Goal: Transaction & Acquisition: Purchase product/service

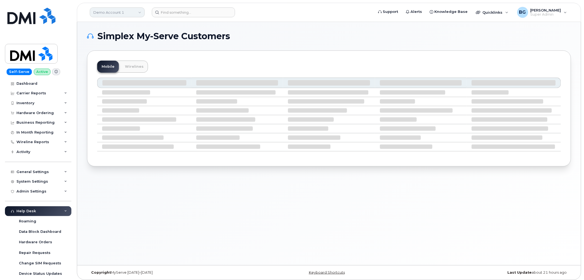
click at [109, 14] on link "Demo Account 1" at bounding box center [117, 12] width 55 height 10
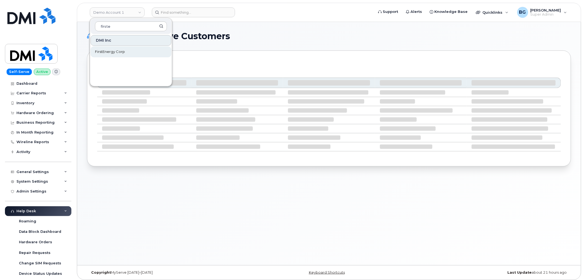
type input "firste"
click at [115, 49] on span "FirstEnergy Corp" at bounding box center [110, 51] width 30 height 5
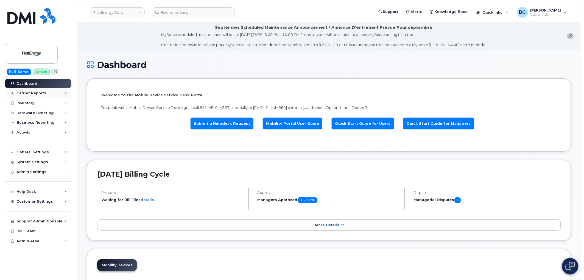
click at [27, 91] on div "Carrier Reports" at bounding box center [31, 93] width 30 height 4
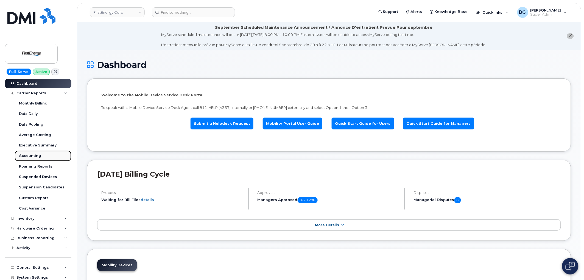
click at [30, 155] on div "Accounting" at bounding box center [30, 155] width 22 height 5
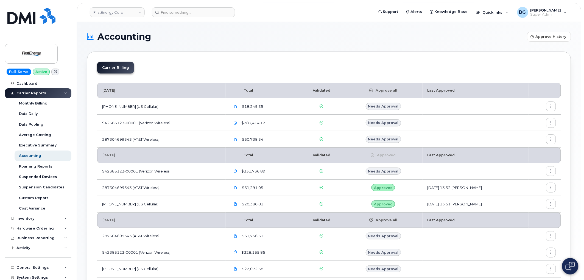
click at [550, 201] on button "button" at bounding box center [551, 204] width 10 height 10
click at [525, 215] on span "Details" at bounding box center [522, 216] width 15 height 5
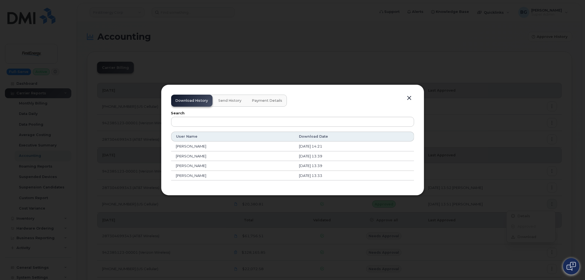
click at [259, 95] on button "Payment Details" at bounding box center [267, 101] width 39 height 12
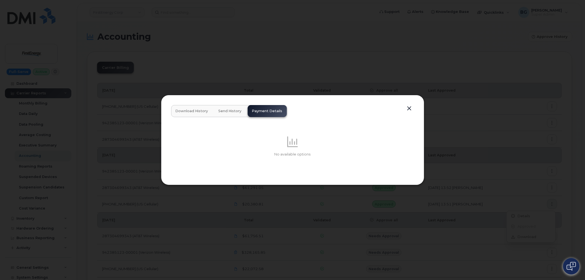
click at [411, 107] on button "button" at bounding box center [410, 109] width 8 height 8
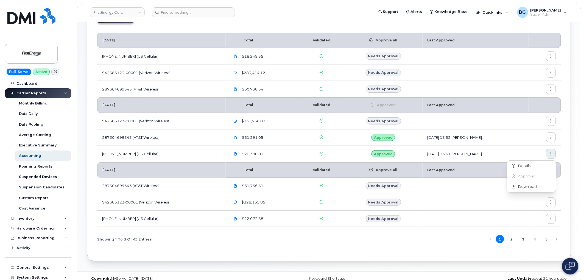
scroll to position [59, 0]
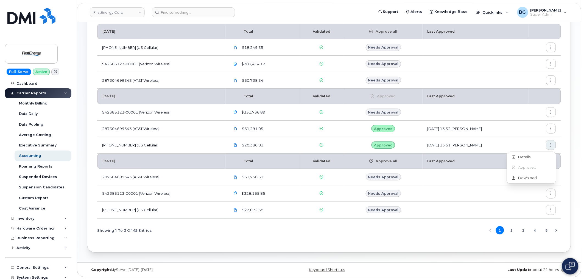
click at [490, 194] on td at bounding box center [475, 194] width 106 height 16
click at [547, 212] on button "button" at bounding box center [551, 210] width 10 height 10
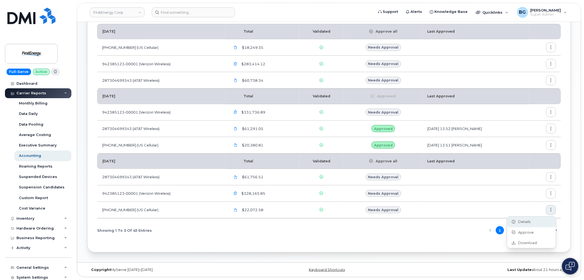
click at [525, 221] on span "Details" at bounding box center [522, 222] width 15 height 5
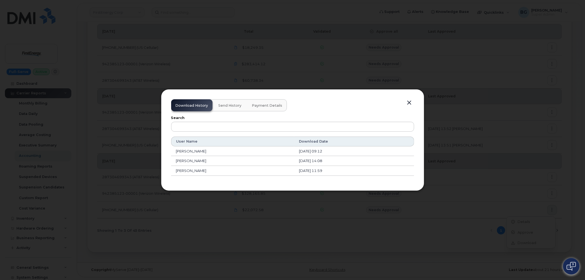
click at [272, 104] on span "Payment Details" at bounding box center [267, 105] width 30 height 4
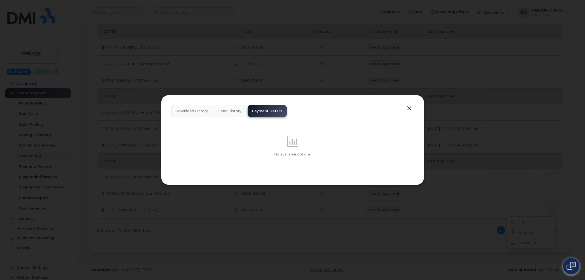
click at [403, 108] on div "Download History Send History Payment Details No available options" at bounding box center [292, 140] width 243 height 70
click at [408, 106] on button "button" at bounding box center [410, 109] width 8 height 8
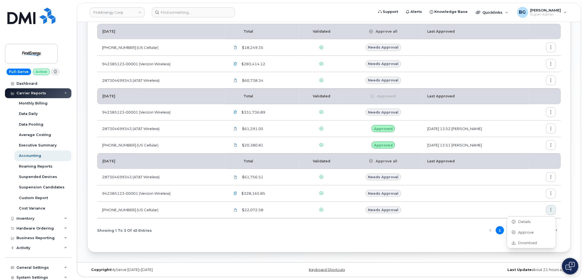
click at [416, 235] on div "Showing 1 To 3 Of 45 Entries 1 2 3 4 5" at bounding box center [329, 231] width 464 height 14
click at [512, 231] on button "2" at bounding box center [511, 230] width 8 height 8
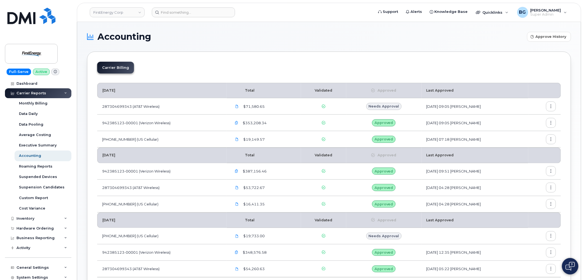
click at [551, 140] on icon "button" at bounding box center [551, 140] width 4 height 4
click at [527, 152] on span "Details" at bounding box center [522, 151] width 15 height 5
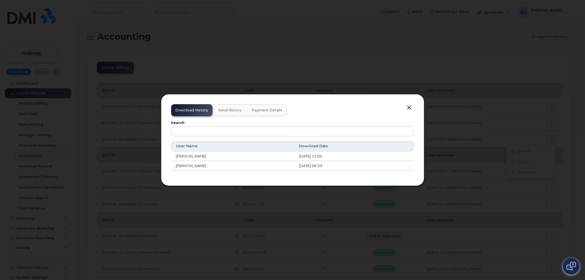
click at [269, 109] on span "Payment Details" at bounding box center [267, 110] width 30 height 4
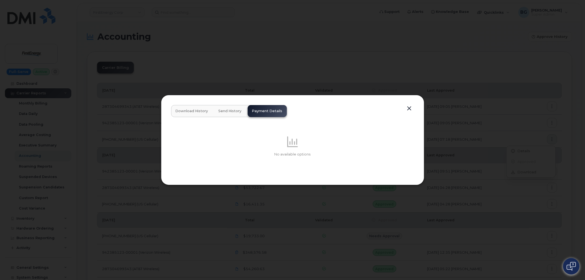
click at [408, 108] on button "button" at bounding box center [410, 109] width 8 height 8
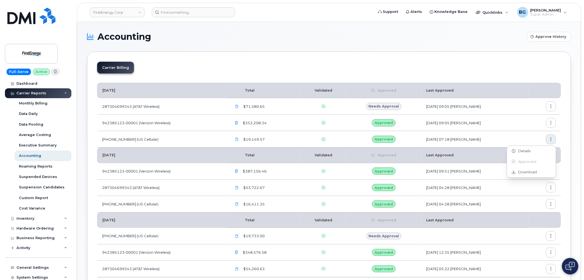
click at [200, 39] on h1 "Accounting" at bounding box center [305, 36] width 437 height 9
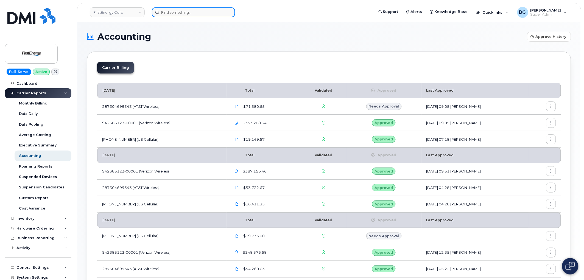
click at [193, 10] on input at bounding box center [193, 12] width 83 height 10
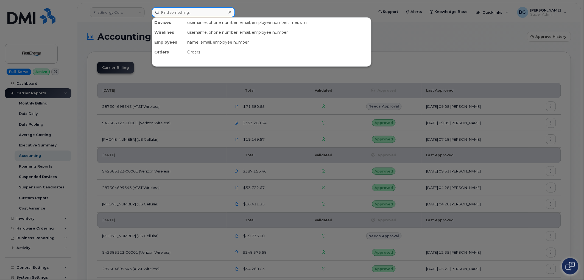
paste input "QT80101"
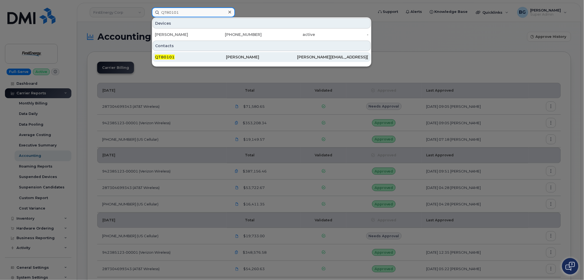
type input "QT80101"
click at [163, 56] on span "QT80101" at bounding box center [165, 57] width 20 height 5
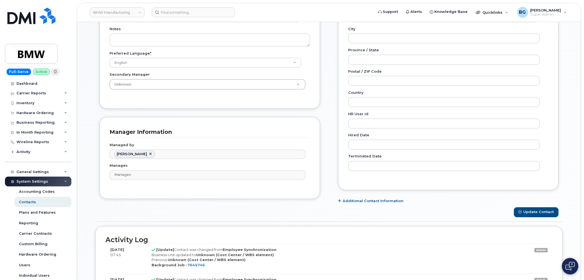
scroll to position [264, 0]
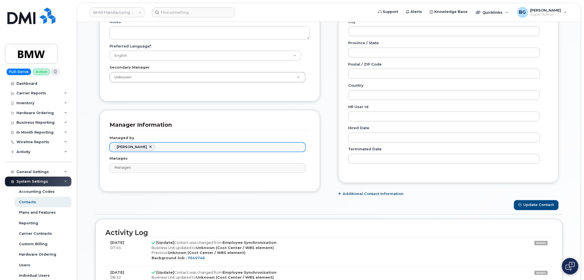
click at [220, 149] on ul "Broderick McKinney" at bounding box center [207, 147] width 195 height 9
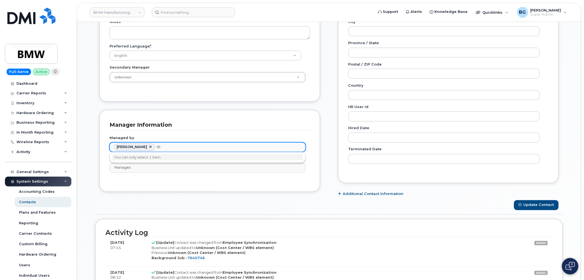
type input "q"
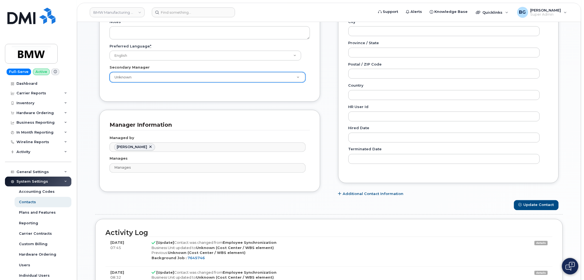
type input "Managed by"
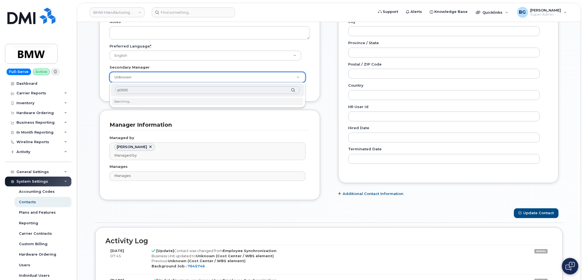
type input "qt36952"
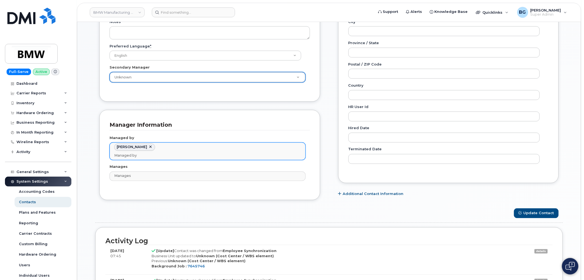
click at [153, 147] on link at bounding box center [150, 147] width 4 height 4
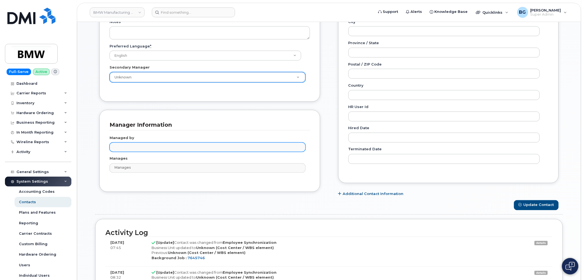
click at [153, 148] on input "text" at bounding box center [208, 147] width 191 height 8
type input "qt36952"
drag, startPoint x: 135, startPoint y: 144, endPoint x: 94, endPoint y: 139, distance: 41.2
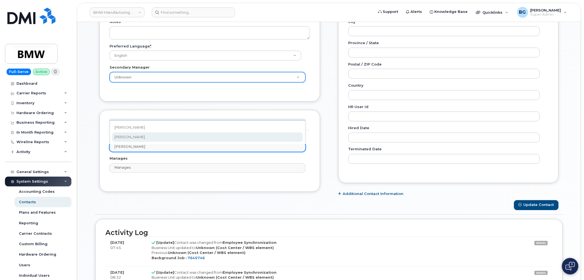
type input "patrick clar"
type input "1897368"
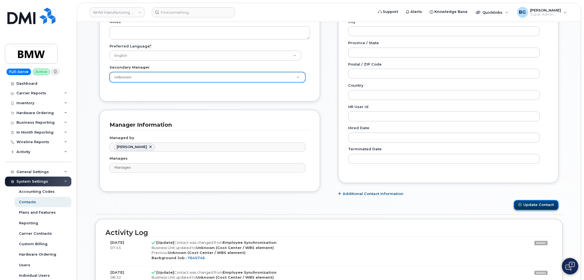
click at [536, 205] on button "Update Contact" at bounding box center [536, 205] width 45 height 10
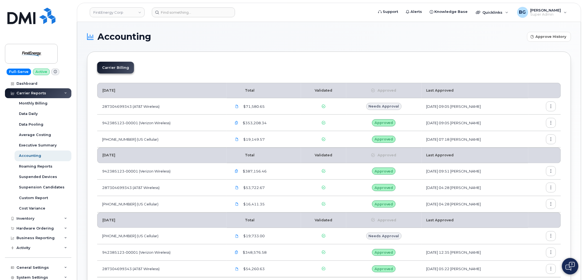
drag, startPoint x: 119, startPoint y: 15, endPoint x: 414, endPoint y: 72, distance: 300.6
click at [119, 15] on link "FirstEnergy Corp" at bounding box center [117, 12] width 55 height 10
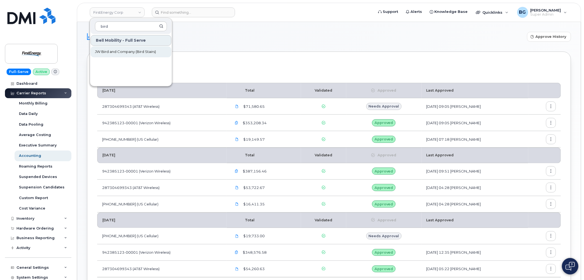
type input "bird"
click at [135, 50] on span "JW Bird and Company (Bird Stairs)" at bounding box center [125, 51] width 61 height 5
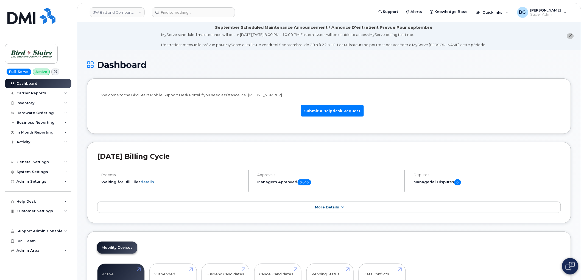
click at [166, 62] on h1 "Dashboard" at bounding box center [329, 65] width 484 height 10
click at [28, 112] on div "Hardware Ordering" at bounding box center [34, 113] width 37 height 4
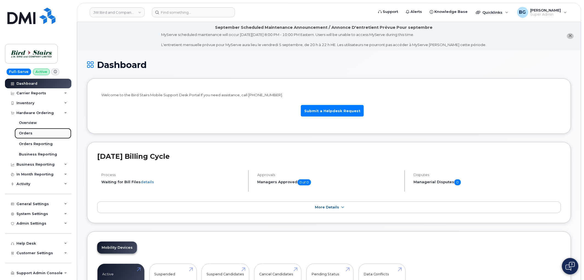
click at [21, 135] on div "Orders" at bounding box center [25, 133] width 13 height 5
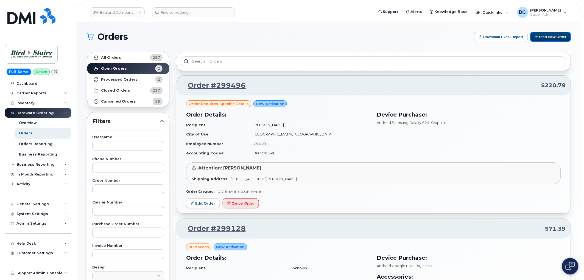
drag, startPoint x: 559, startPoint y: 37, endPoint x: 526, endPoint y: 51, distance: 35.9
click at [559, 37] on button "Start New Order" at bounding box center [550, 37] width 41 height 10
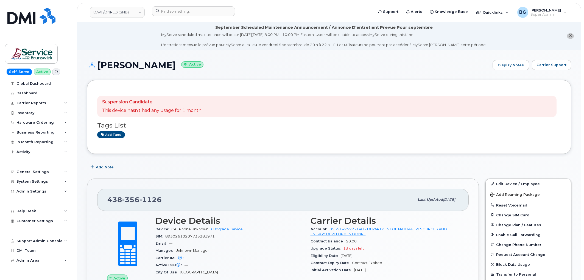
scroll to position [162, 0]
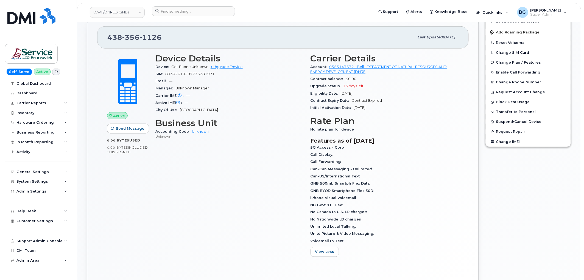
click at [398, 196] on div "iPhone Visual Voicemail" at bounding box center [384, 198] width 149 height 7
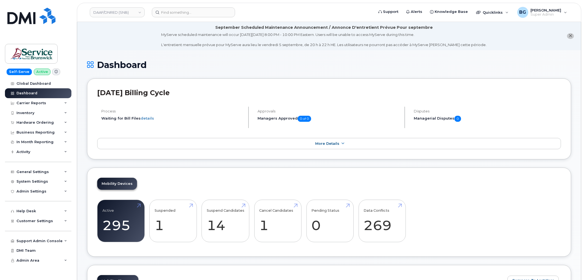
scroll to position [655, 0]
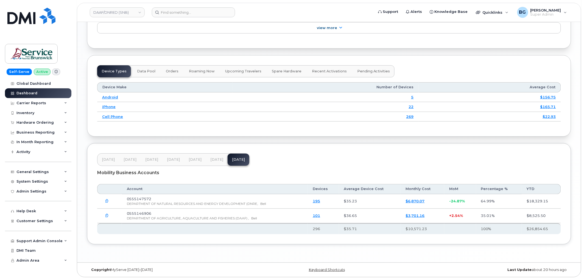
click at [380, 58] on div "Device Types Data Pool Orders Roaming Now Upcoming Travelers Spare Hardware Rec…" at bounding box center [329, 96] width 484 height 82
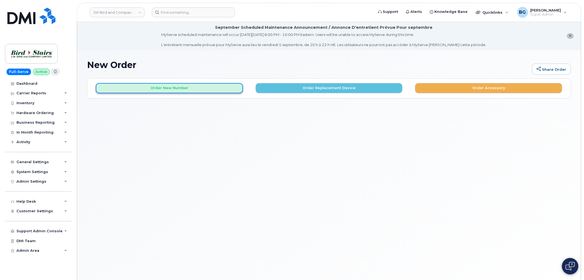
click at [149, 86] on button "Order New Number" at bounding box center [169, 88] width 147 height 10
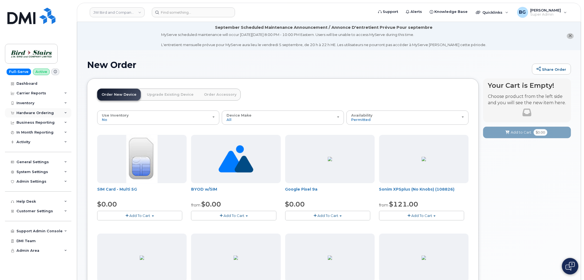
click at [26, 111] on div "Hardware Ordering" at bounding box center [34, 113] width 37 height 4
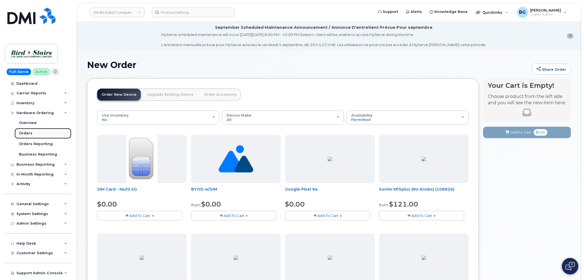
click at [26, 132] on div "Orders" at bounding box center [25, 133] width 13 height 5
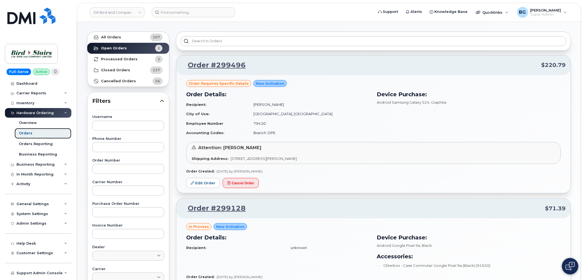
scroll to position [81, 0]
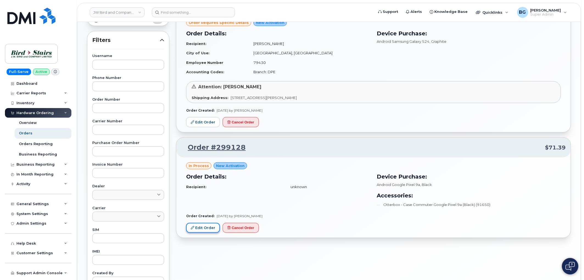
click at [199, 226] on link "Edit Order" at bounding box center [203, 228] width 34 height 10
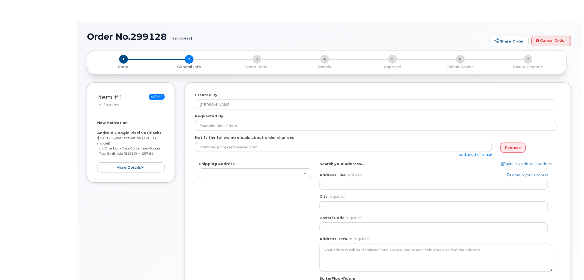
select select
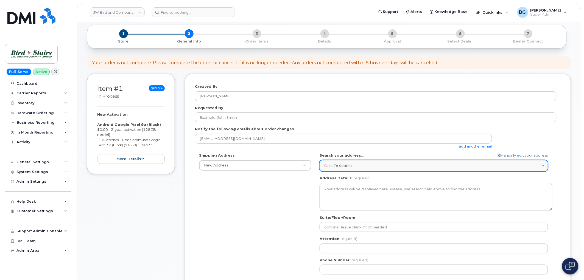
scroll to position [61, 0]
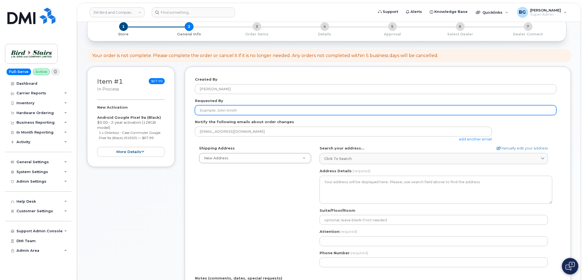
click at [243, 112] on input "Requested By" at bounding box center [376, 110] width 362 height 10
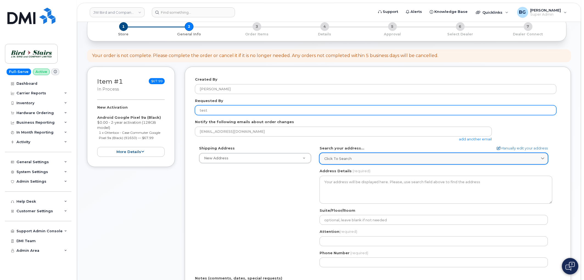
type input "test"
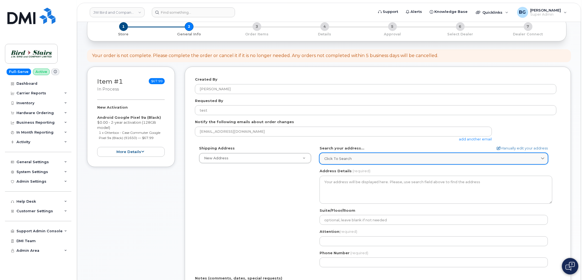
click at [372, 159] on div "Click to search" at bounding box center [433, 158] width 219 height 5
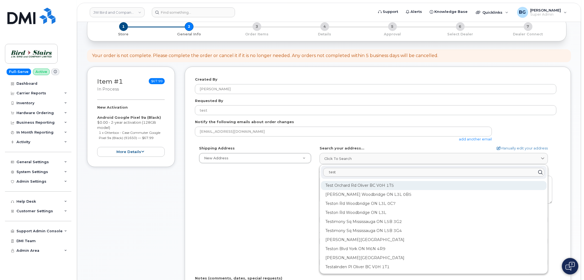
type input "test"
click at [355, 199] on div "Test Orchard Rd Oliver BC V0H 1T5" at bounding box center [434, 203] width 226 height 9
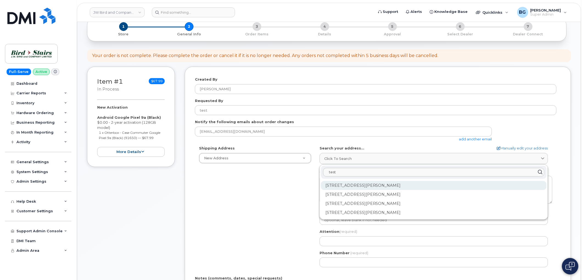
click at [346, 199] on div "146 Test Orchard Rd Oliver BC V0H 1T5" at bounding box center [434, 203] width 226 height 9
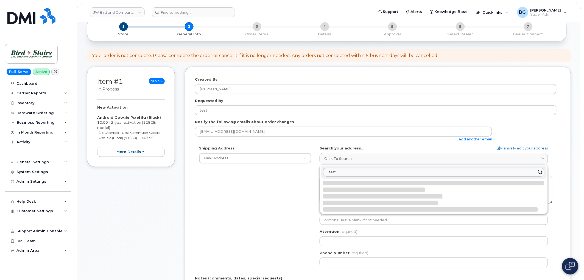
select select
type textarea "146 Test Orchard Rd OLIVER BC V0H 1T5 CANADA"
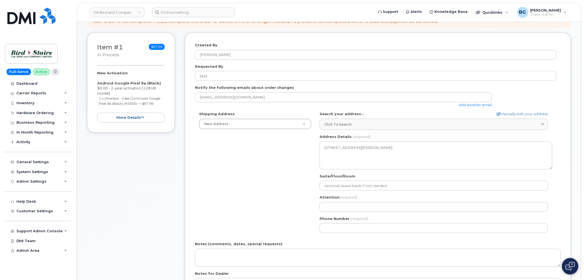
scroll to position [102, 0]
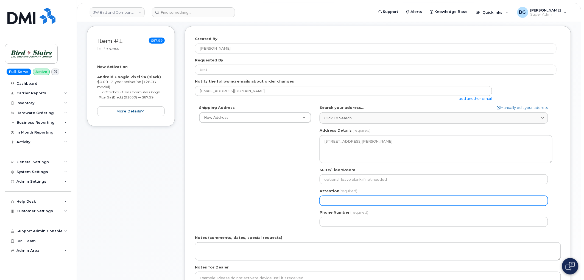
click at [352, 199] on input "Attention (required)" at bounding box center [434, 201] width 228 height 10
select select
type input "t"
select select
type input "te"
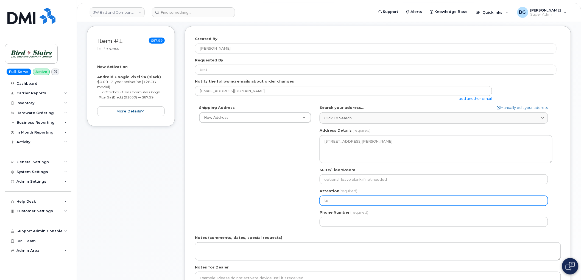
select select
type input "tes"
select select
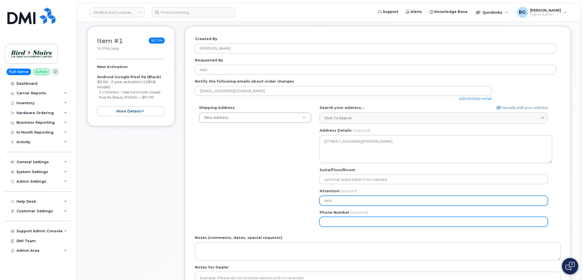
type input "test"
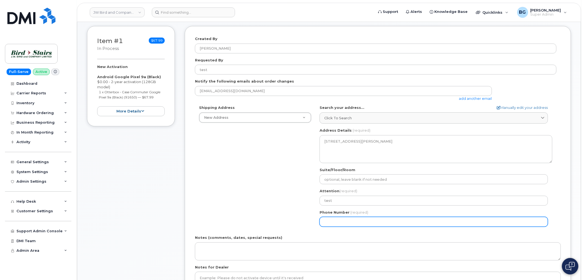
click at [349, 225] on input "Phone Number" at bounding box center [434, 222] width 228 height 10
type input "513462000"
select select
type input "5134620000"
select select
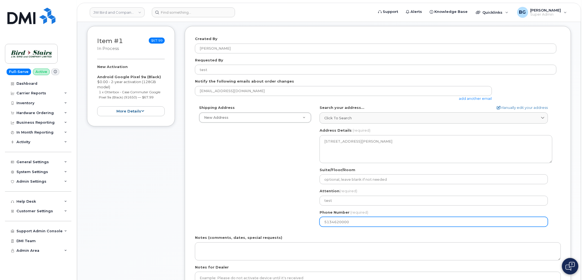
type input "51346200000"
select select
type input "5134620000"
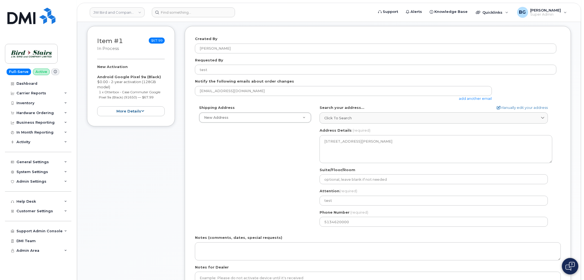
click at [276, 189] on div "Shipping Address New Address New Address Bird Stairs (CPE) Bird Stairs (DCO) Bi…" at bounding box center [376, 168] width 362 height 126
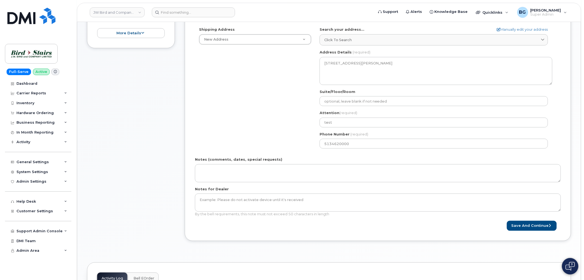
scroll to position [183, 0]
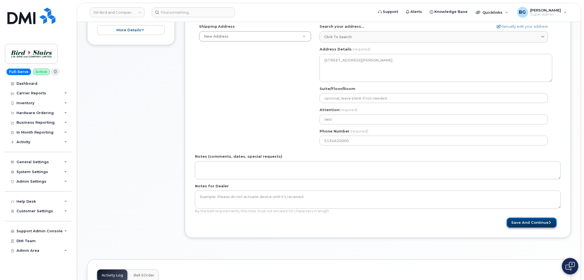
click at [527, 220] on button "Save and Continue" at bounding box center [532, 223] width 50 height 10
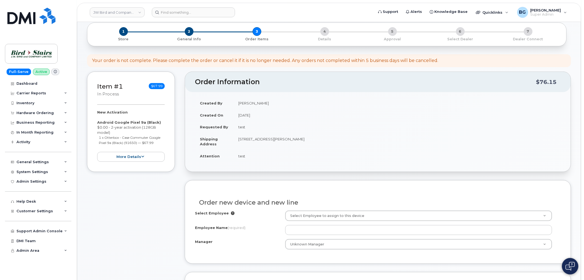
scroll to position [81, 0]
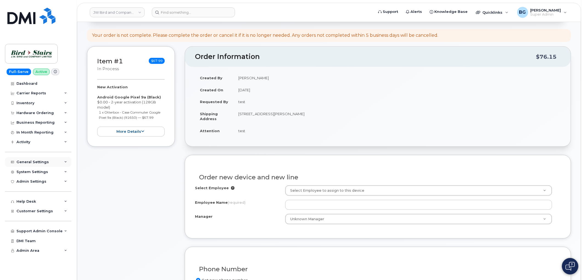
click at [24, 161] on div "General Settings" at bounding box center [32, 162] width 32 height 4
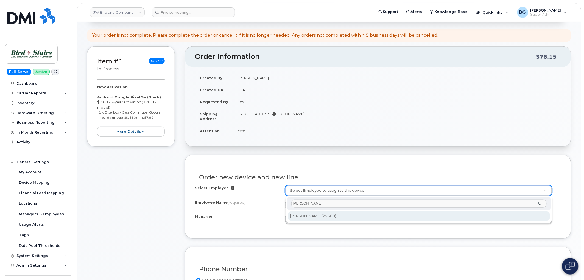
type input "kris"
type input "285853"
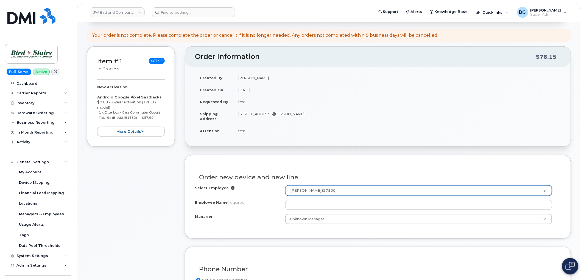
type input "[PERSON_NAME]"
select select "285114"
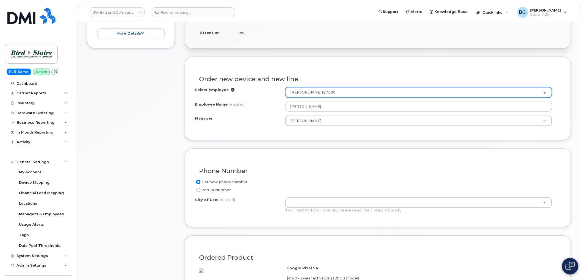
scroll to position [183, 0]
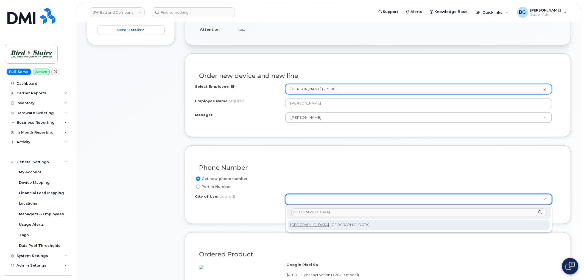
type input "edmonton"
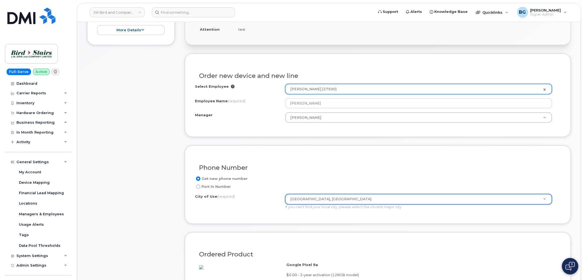
type input "182"
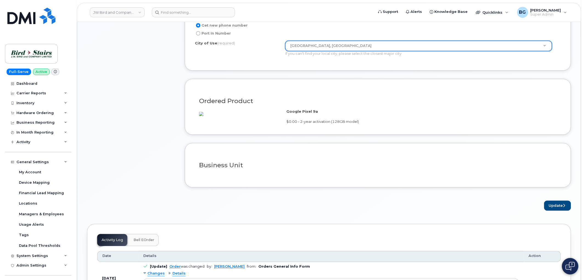
scroll to position [345, 0]
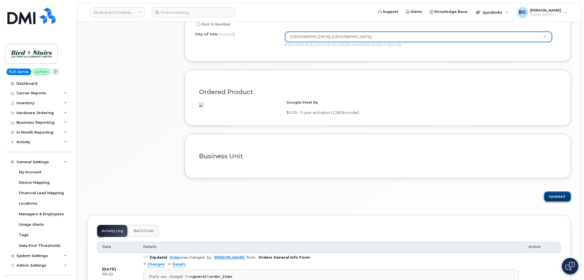
click at [557, 201] on button "Update" at bounding box center [557, 197] width 27 height 10
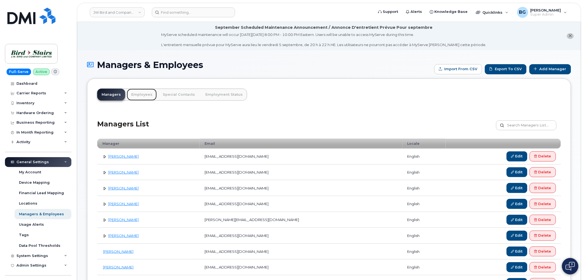
click at [136, 94] on link "Employees" at bounding box center [142, 95] width 30 height 12
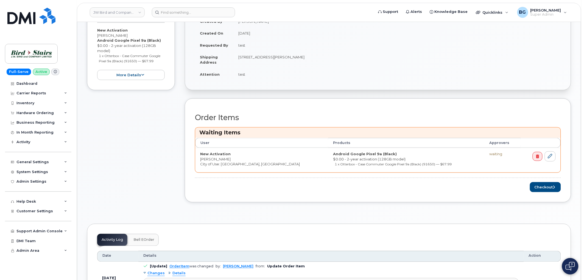
scroll to position [162, 0]
click at [540, 186] on button "Checkout" at bounding box center [545, 186] width 31 height 10
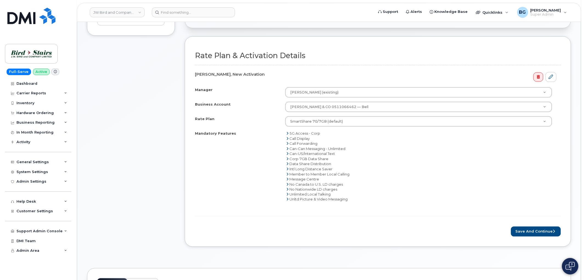
scroll to position [203, 0]
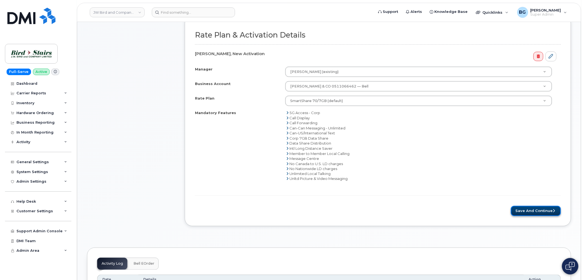
click at [527, 211] on button "Save and Continue" at bounding box center [536, 211] width 50 height 10
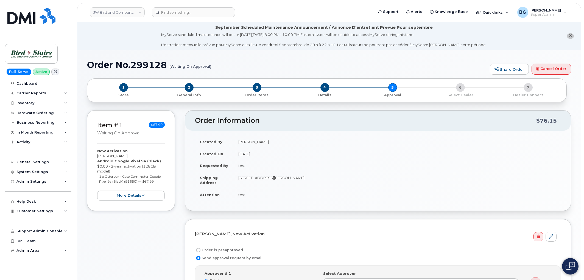
select select
click at [557, 70] on link "Cancel Order" at bounding box center [551, 69] width 40 height 11
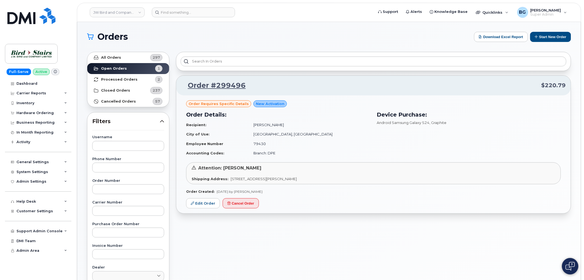
click at [306, 201] on div "Order requires Specific details New Activation Order Details: Recipient: [PERSO…" at bounding box center [373, 155] width 394 height 118
click at [26, 103] on div "Inventory" at bounding box center [25, 103] width 18 height 4
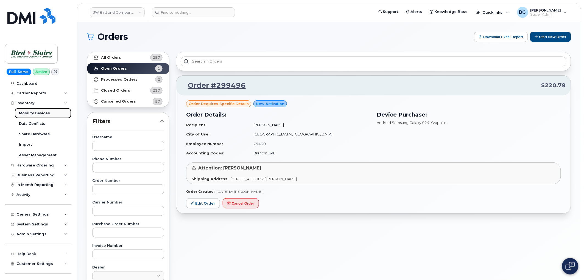
click at [26, 113] on div "Mobility Devices" at bounding box center [34, 113] width 31 height 5
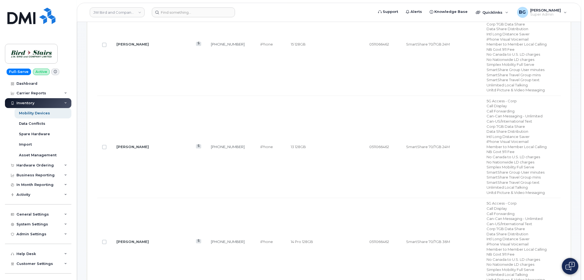
scroll to position [345, 0]
drag, startPoint x: 206, startPoint y: 150, endPoint x: 182, endPoint y: 153, distance: 24.9
click at [206, 153] on td "506-238-1335" at bounding box center [230, 149] width 49 height 103
copy link "506-238-1335"
click at [29, 164] on div "Hardware Ordering" at bounding box center [34, 165] width 37 height 4
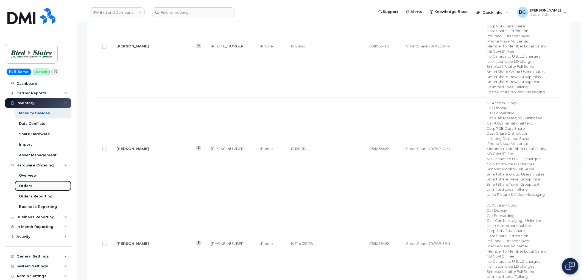
click at [23, 185] on div "Orders" at bounding box center [25, 186] width 13 height 5
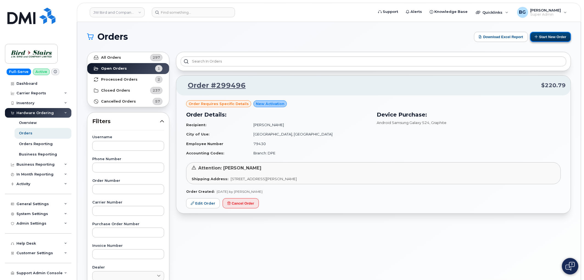
click at [550, 39] on button "Start New Order" at bounding box center [550, 37] width 41 height 10
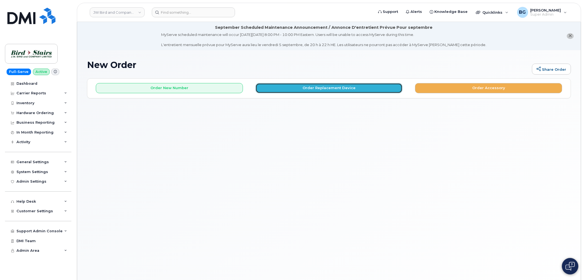
click at [306, 88] on button "Order Replacement Device" at bounding box center [329, 88] width 147 height 10
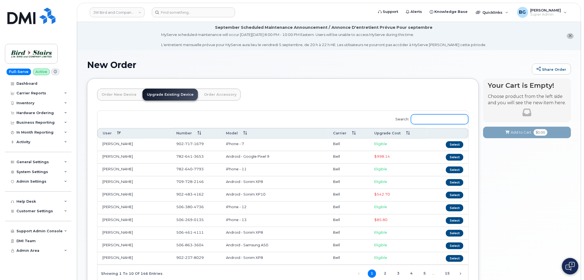
click at [435, 115] on input "Search:" at bounding box center [439, 119] width 57 height 10
paste input "506-238-1335"
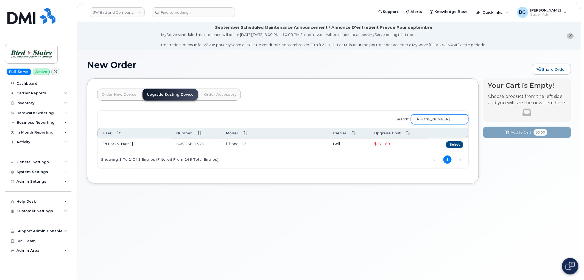
type input "506-238-1335"
click at [456, 144] on button "Select" at bounding box center [455, 144] width 18 height 7
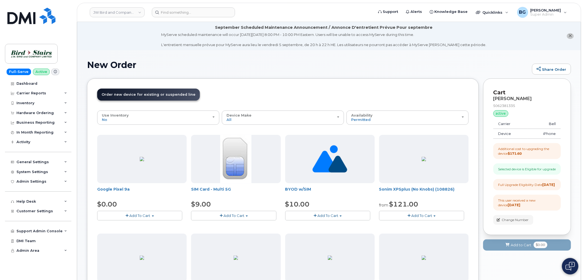
click at [152, 216] on span "button" at bounding box center [153, 216] width 2 height 1
click at [139, 243] on link "$0.00 - 2-year upgrade (128GB model)" at bounding box center [142, 239] width 86 height 7
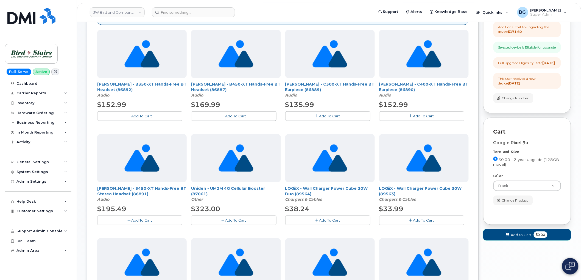
click at [520, 241] on button "Add to Cart $0.00" at bounding box center [527, 234] width 88 height 11
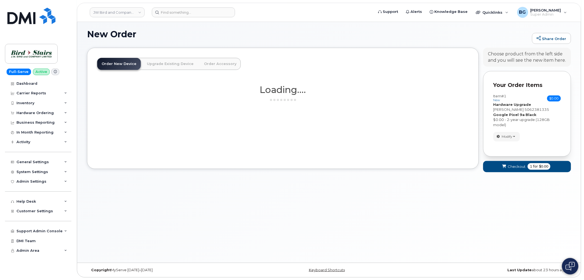
scroll to position [310, 0]
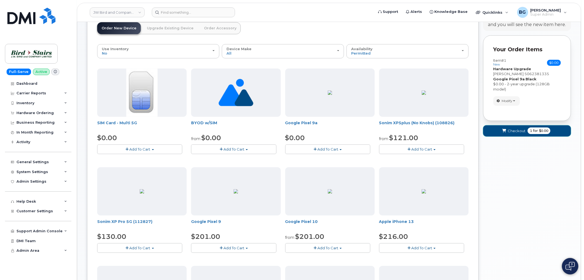
click at [508, 131] on span "Checkout" at bounding box center [517, 130] width 18 height 5
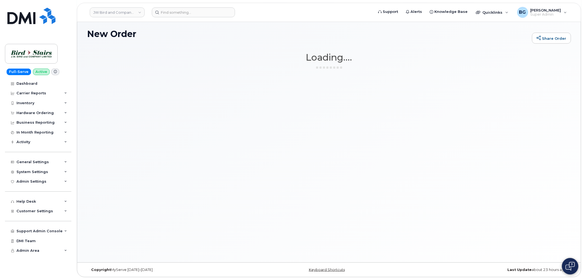
scroll to position [31, 0]
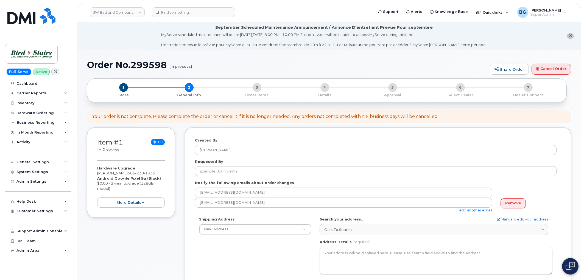
select select
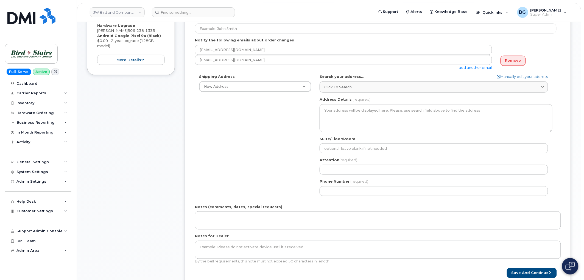
scroll to position [142, 0]
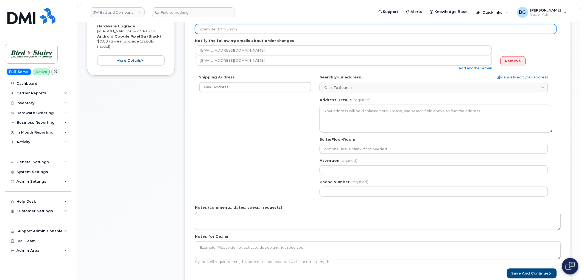
click at [235, 32] on input "Requested By" at bounding box center [376, 29] width 362 height 10
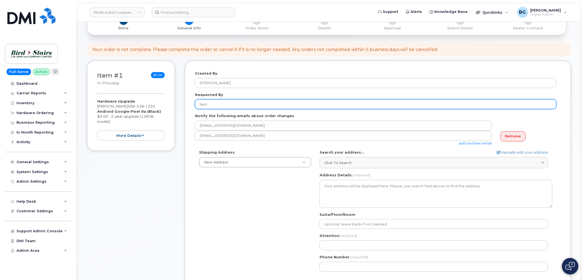
scroll to position [61, 0]
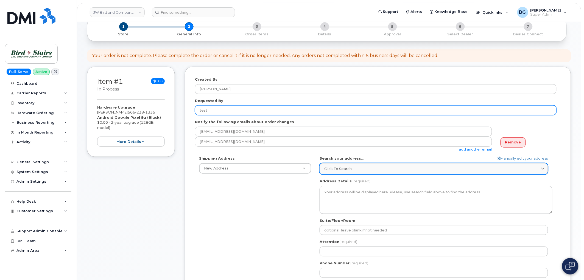
type input "test"
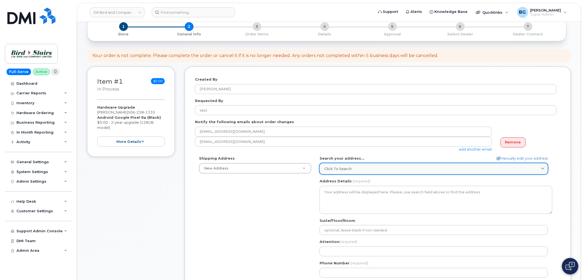
click at [367, 169] on div "Click to search" at bounding box center [433, 168] width 219 height 5
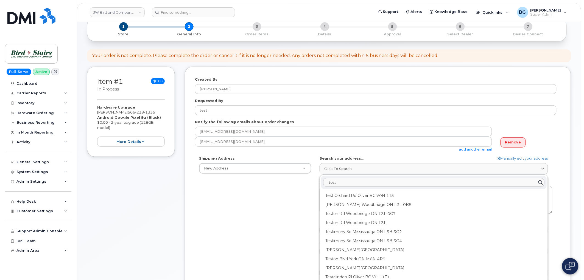
type input "test"
click at [349, 218] on div "Teston Rd Woodbridge ON L3L 0B5" at bounding box center [434, 222] width 226 height 9
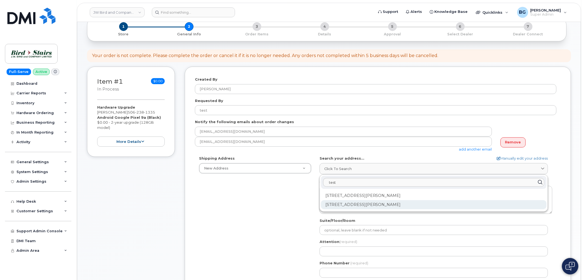
click at [349, 202] on div "4333 Teston Rd Woodbridge ON L3L 0B5" at bounding box center [434, 204] width 226 height 9
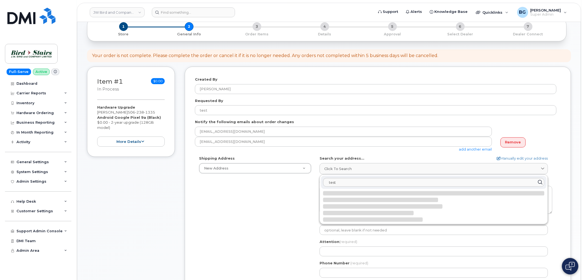
select select
type textarea "4333 Teston Rd WOODBRIDGE ON L3L 0B5 CANADA"
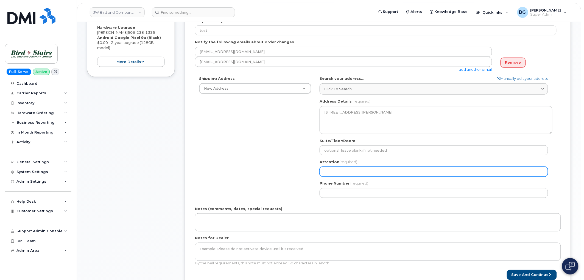
scroll to position [142, 0]
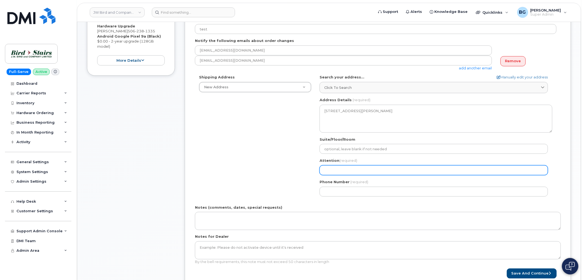
click at [339, 172] on input "Attention (required)" at bounding box center [434, 171] width 228 height 10
select select
type input "t"
select select
type input "te"
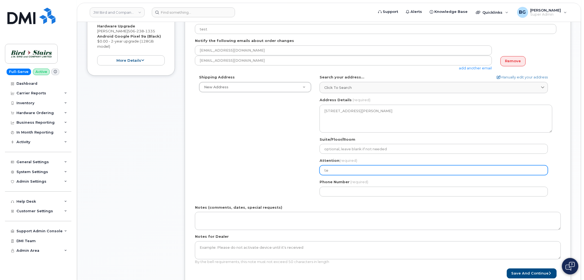
select select
type input "tes"
select select
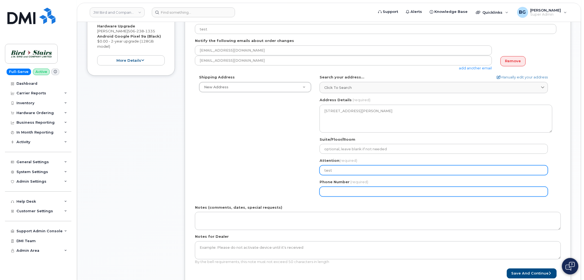
type input "test"
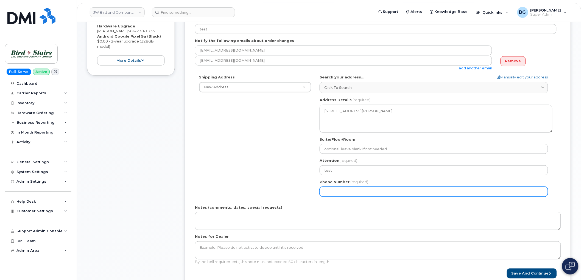
click at [353, 194] on input "Phone Number" at bounding box center [434, 192] width 228 height 10
type input "513462000"
select select
type input "5134620000"
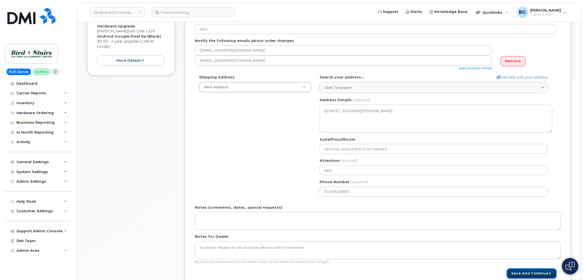
click at [532, 273] on button "Save and Continue" at bounding box center [532, 274] width 50 height 10
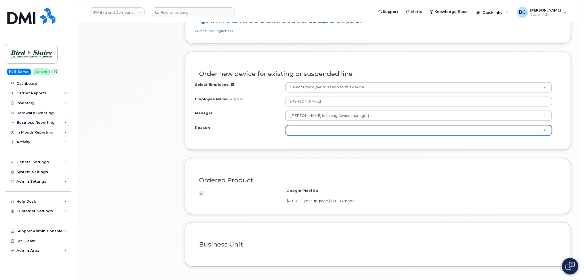
scroll to position [365, 0]
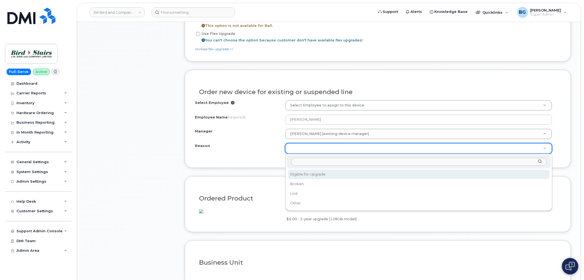
select select "eligible_for_upgrade"
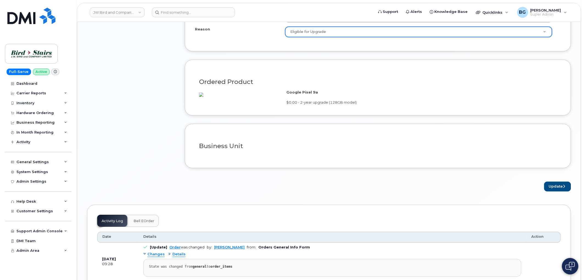
scroll to position [487, 0]
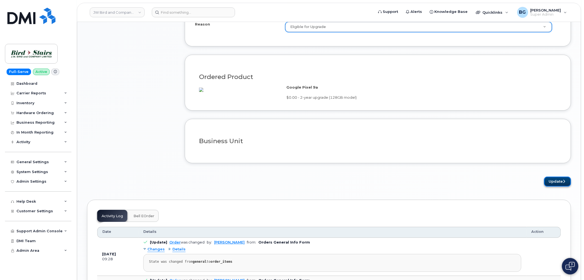
click at [556, 187] on button "Update" at bounding box center [557, 182] width 27 height 10
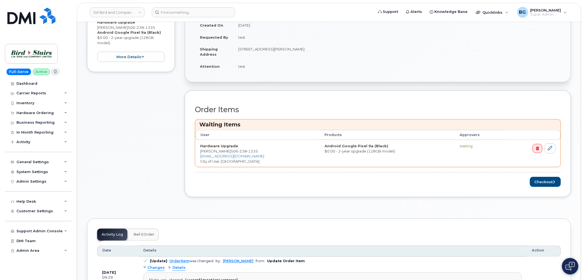
scroll to position [183, 0]
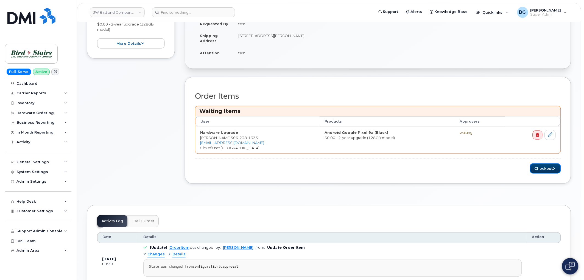
drag, startPoint x: 553, startPoint y: 169, endPoint x: 575, endPoint y: 181, distance: 24.9
click at [553, 169] on icon "submit" at bounding box center [554, 169] width 2 height 4
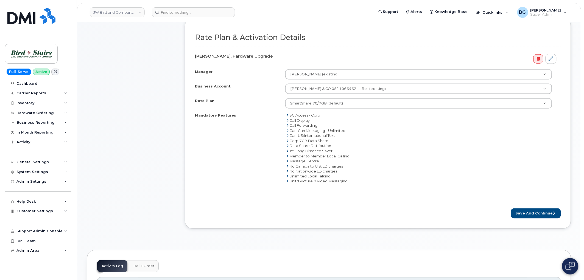
scroll to position [203, 0]
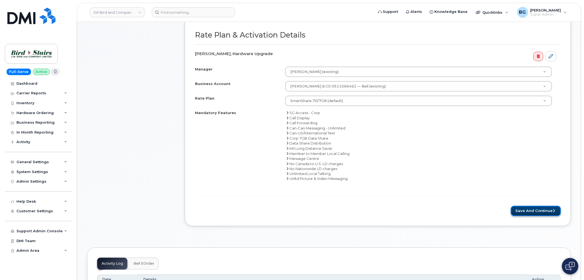
click at [540, 209] on button "Save and Continue" at bounding box center [536, 211] width 50 height 10
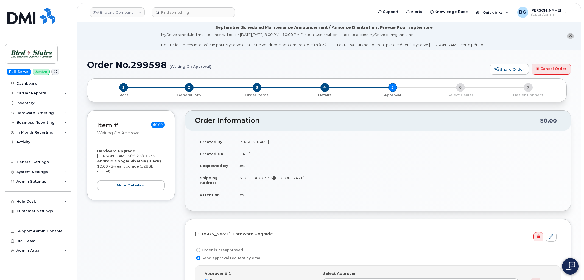
select select
click at [553, 71] on link "Cancel Order" at bounding box center [551, 69] width 40 height 11
